Goal: Information Seeking & Learning: Learn about a topic

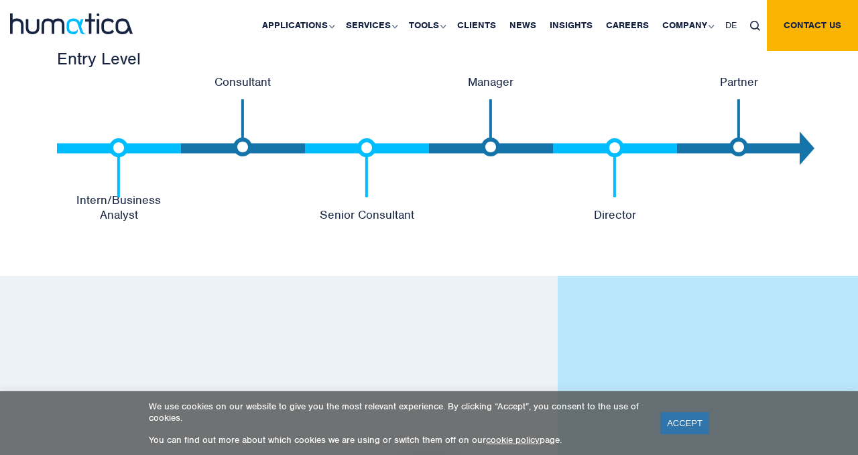
scroll to position [2912, 0]
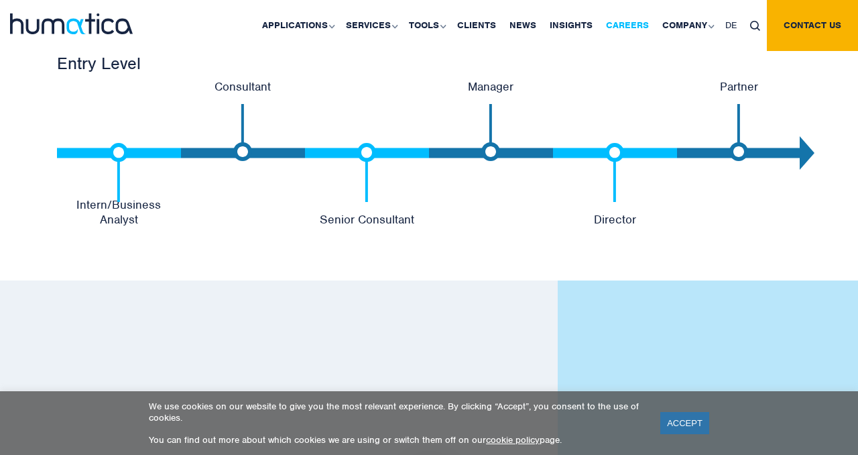
click at [640, 27] on link "Careers" at bounding box center [627, 25] width 56 height 51
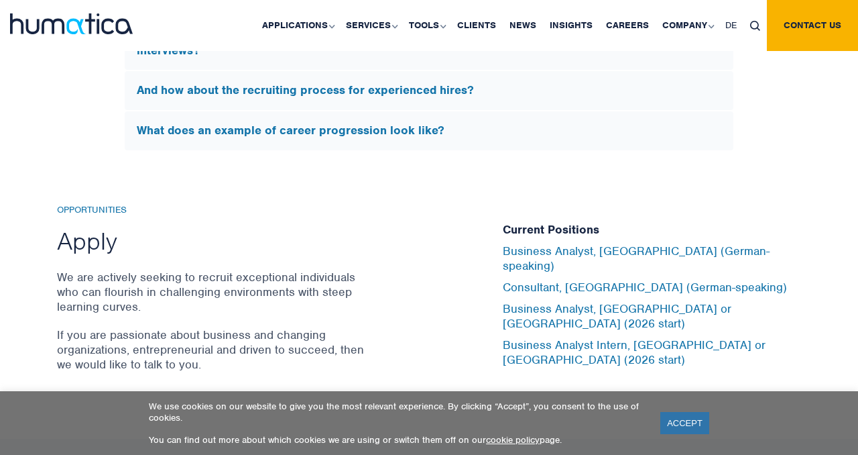
scroll to position [4341, 0]
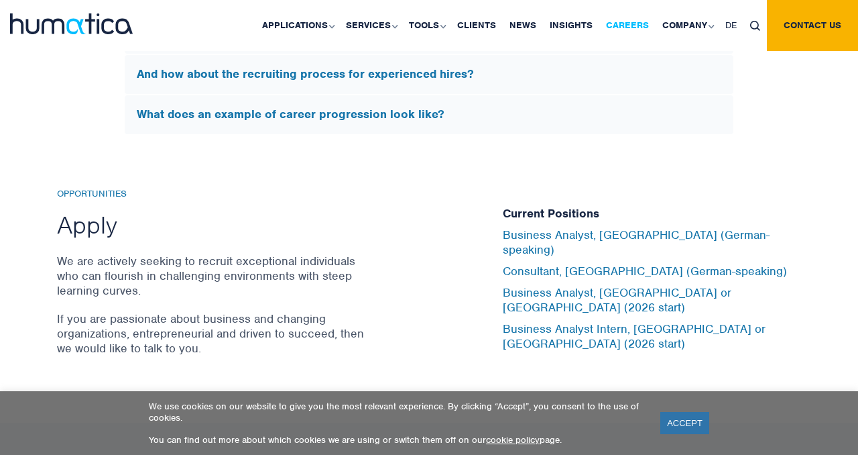
click at [621, 24] on link "Careers" at bounding box center [627, 25] width 56 height 51
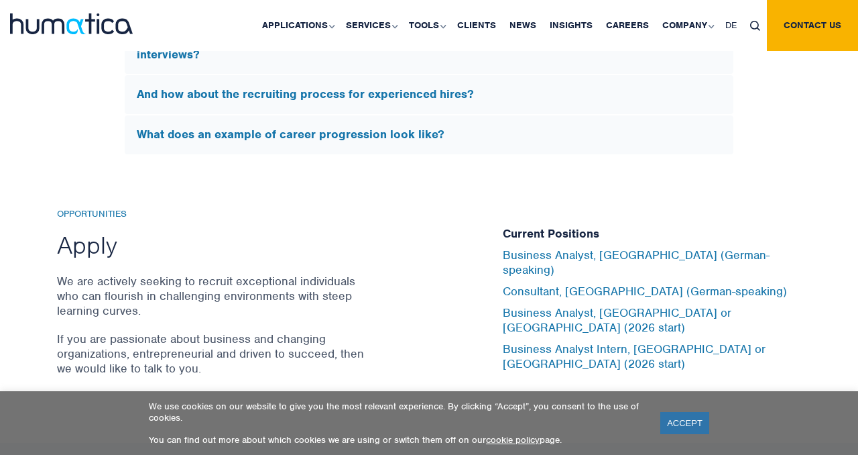
scroll to position [4473, 0]
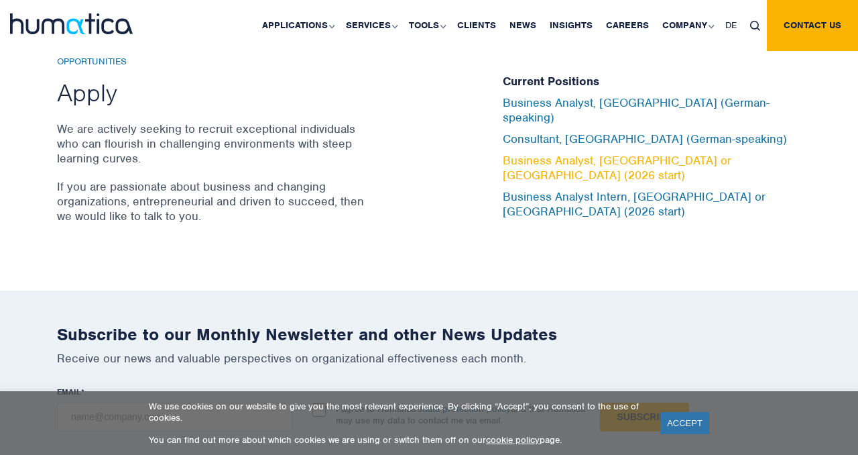
click at [542, 160] on link "Business Analyst, [GEOGRAPHIC_DATA] or [GEOGRAPHIC_DATA] (2026 start)" at bounding box center [617, 167] width 229 height 29
